Goal: Task Accomplishment & Management: Manage account settings

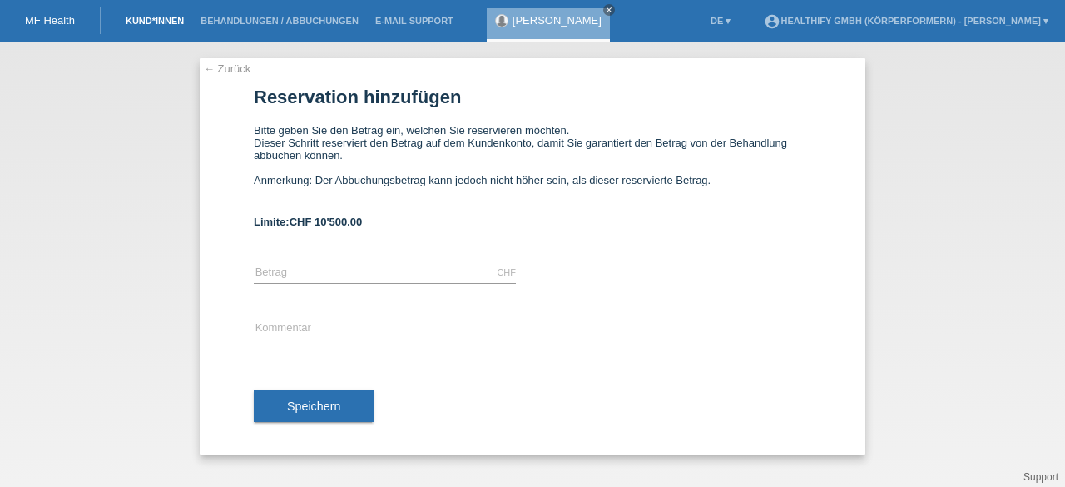
click at [164, 24] on link "Kund*innen" at bounding box center [154, 21] width 75 height 10
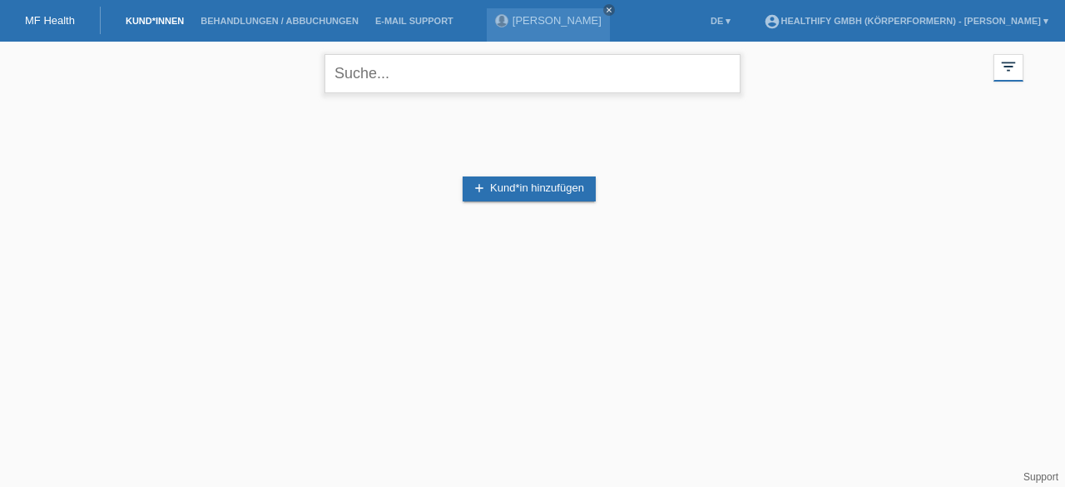
click at [389, 78] on input "text" at bounding box center [532, 73] width 416 height 39
click at [368, 77] on input "text" at bounding box center [532, 73] width 416 height 39
type input "dagmara"
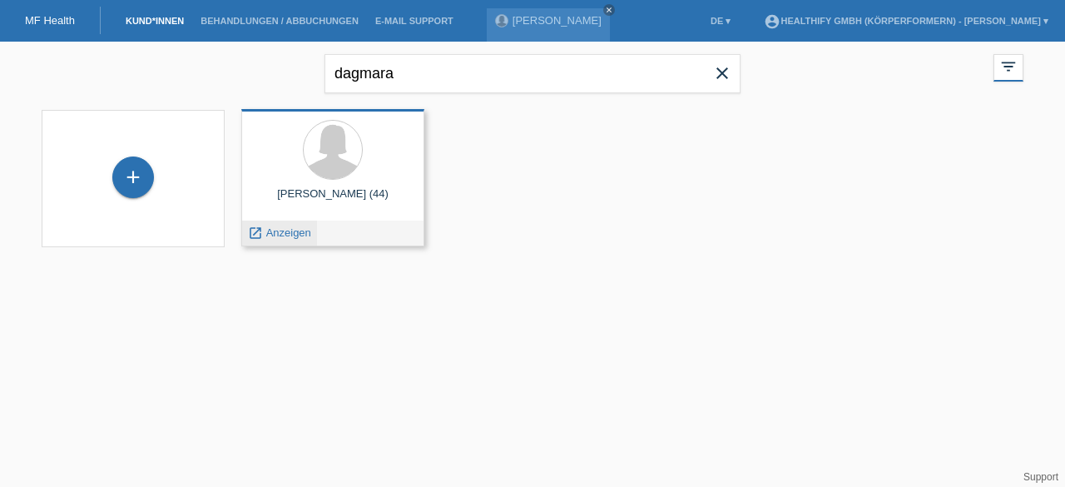
click at [284, 232] on span "Anzeigen" at bounding box center [288, 232] width 45 height 12
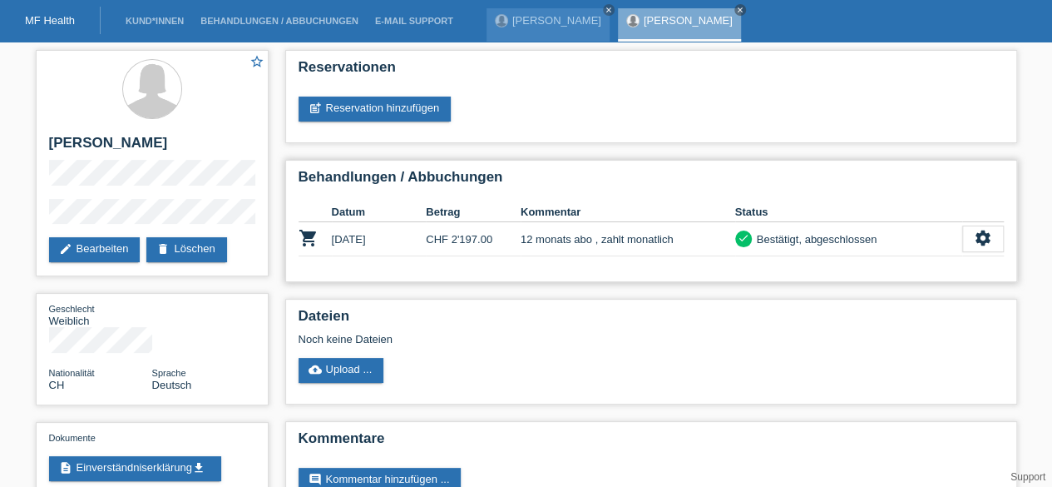
drag, startPoint x: 336, startPoint y: 234, endPoint x: 383, endPoint y: 235, distance: 47.4
click at [383, 235] on td "16.07.2025" at bounding box center [379, 239] width 95 height 34
click at [389, 235] on td "16.07.2025" at bounding box center [379, 239] width 95 height 34
drag, startPoint x: 389, startPoint y: 235, endPoint x: 291, endPoint y: 243, distance: 98.4
click at [291, 243] on div "Behandlungen / Abbuchungen Datum Betrag Kommentar Status shopping_cart 16.07.20…" at bounding box center [651, 221] width 732 height 122
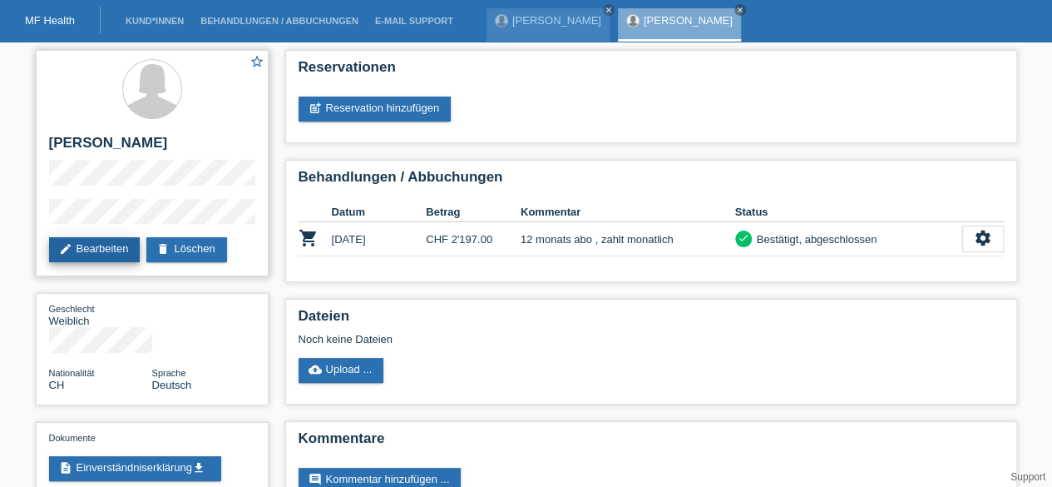
click at [78, 253] on link "edit Bearbeiten" at bounding box center [95, 249] width 92 height 25
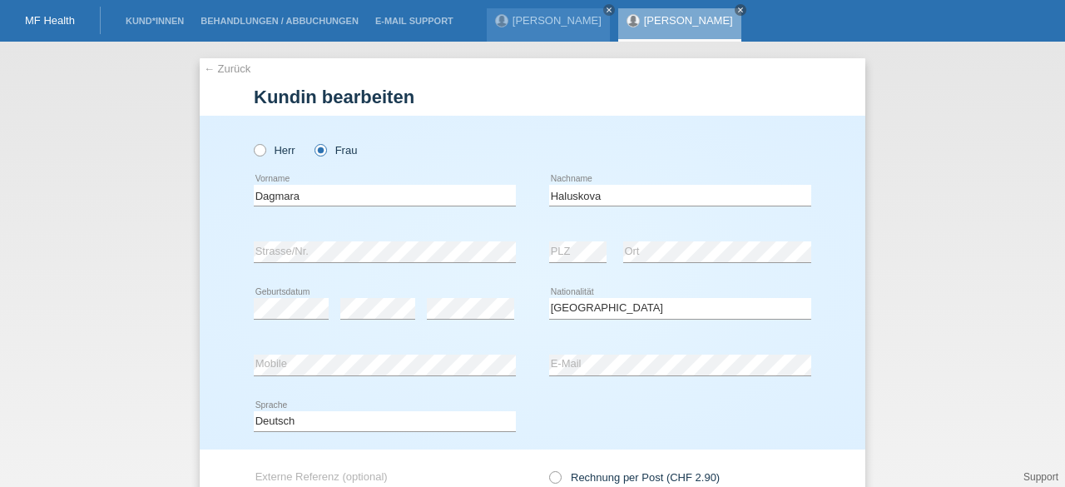
select select "CH"
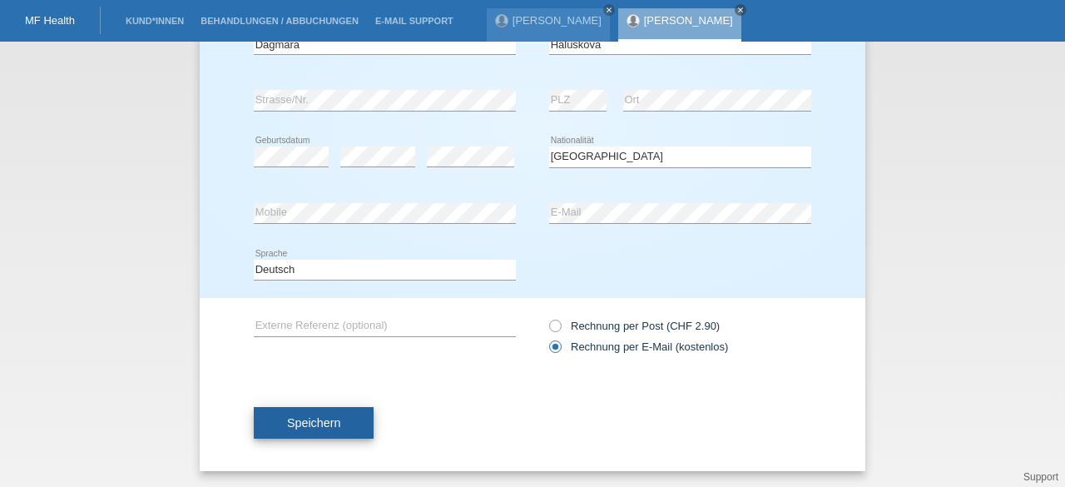
click at [317, 423] on span "Speichern" at bounding box center [313, 422] width 53 height 13
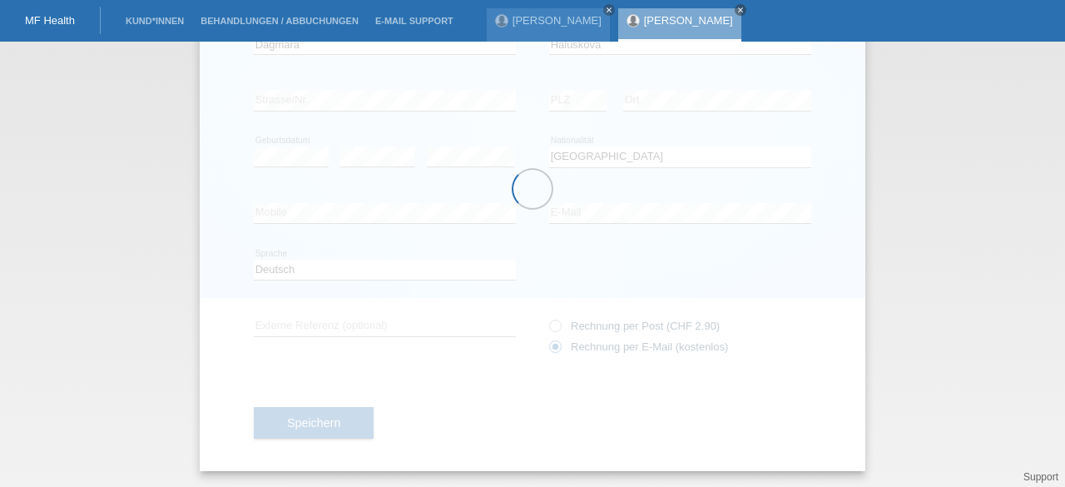
click at [529, 65] on div at bounding box center [532, 189] width 665 height 564
